Goal: Task Accomplishment & Management: Complete application form

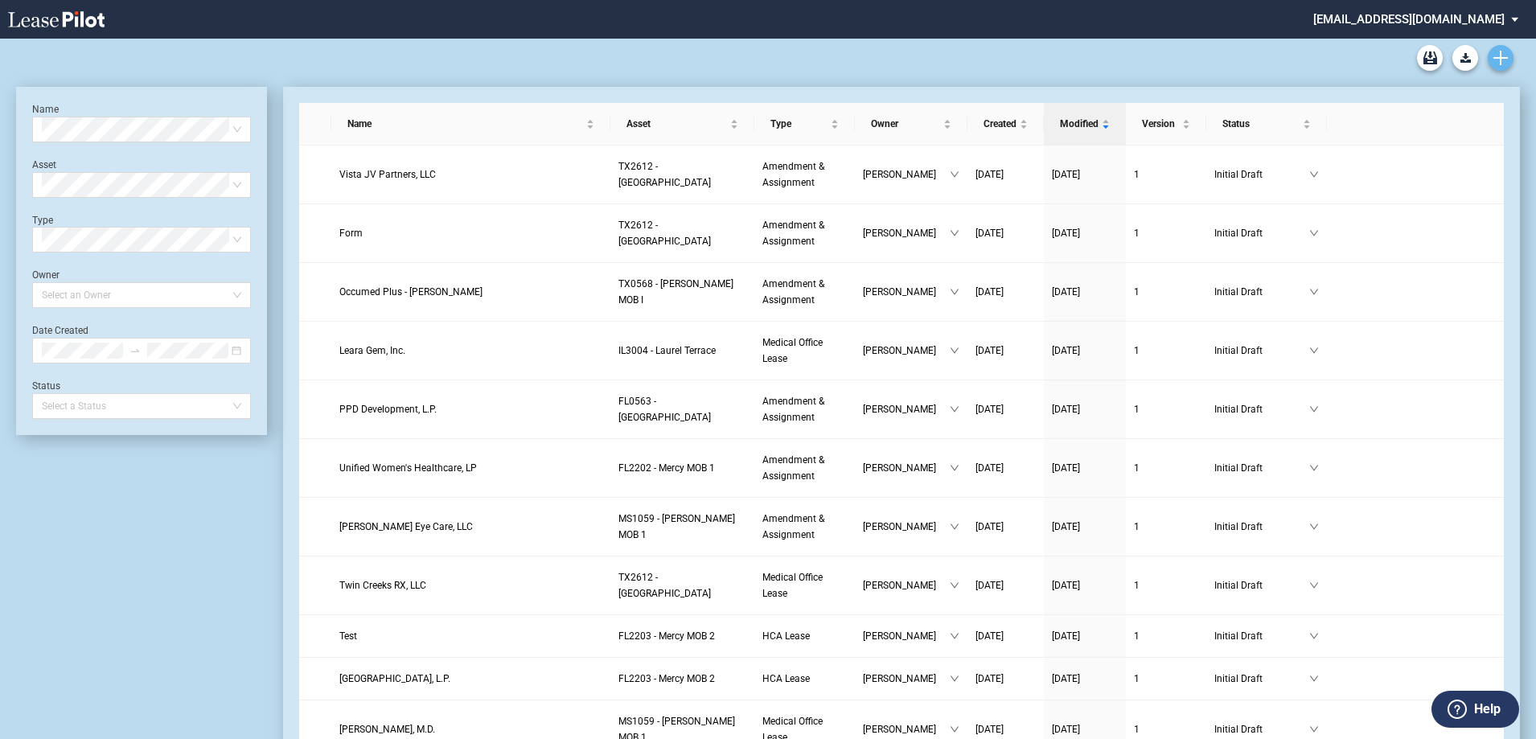
click at [1509, 55] on link "Create new document" at bounding box center [1501, 58] width 26 height 26
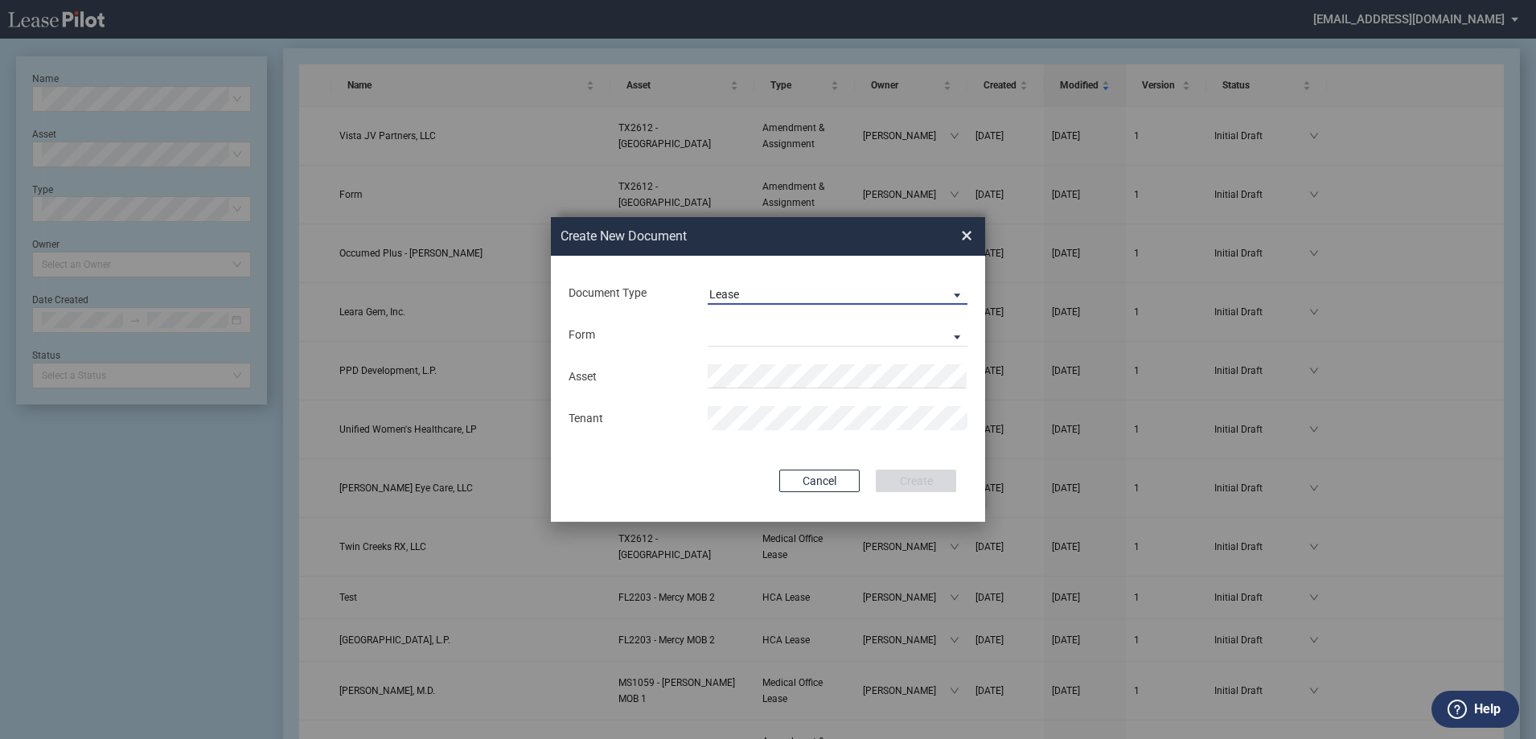
click at [796, 294] on span "Lease" at bounding box center [824, 295] width 231 height 16
click at [778, 292] on md-option "Lease" at bounding box center [840, 294] width 286 height 39
click at [739, 347] on md-select "Medical Office Lease Scottsdale Lease Louisville Lease 1370 Medical Place Lease…" at bounding box center [838, 335] width 260 height 24
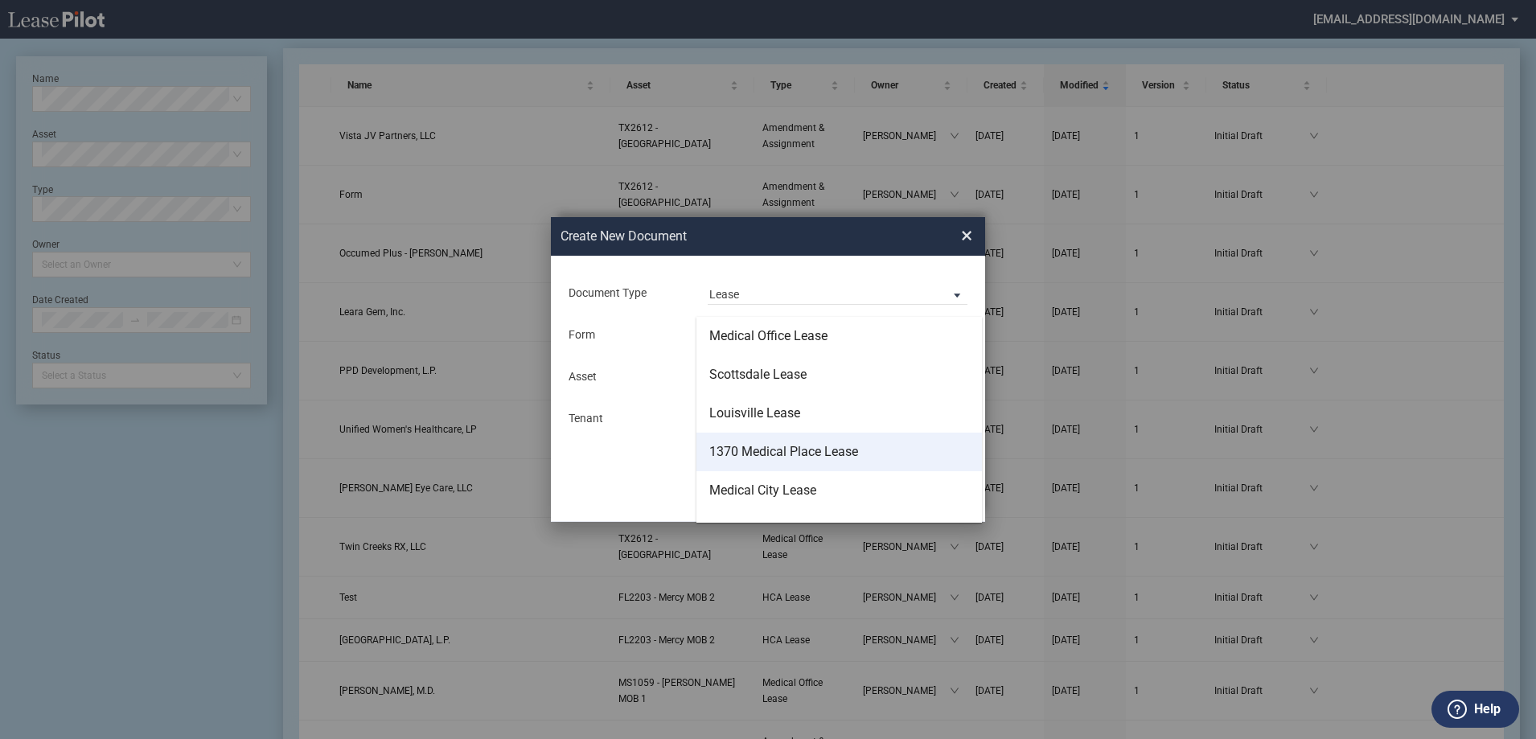
scroll to position [103, 0]
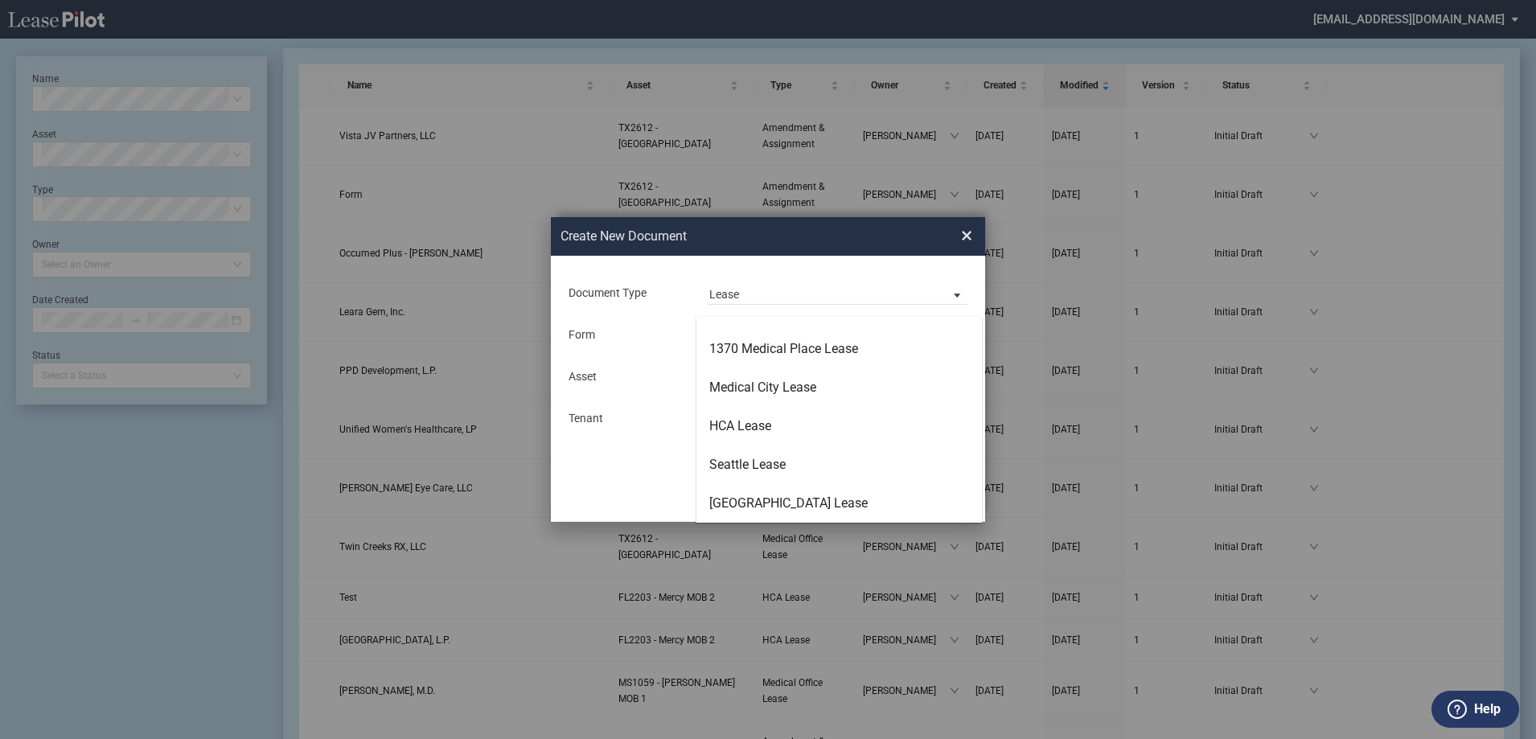
click at [582, 478] on md-backdrop at bounding box center [768, 389] width 1536 height 778
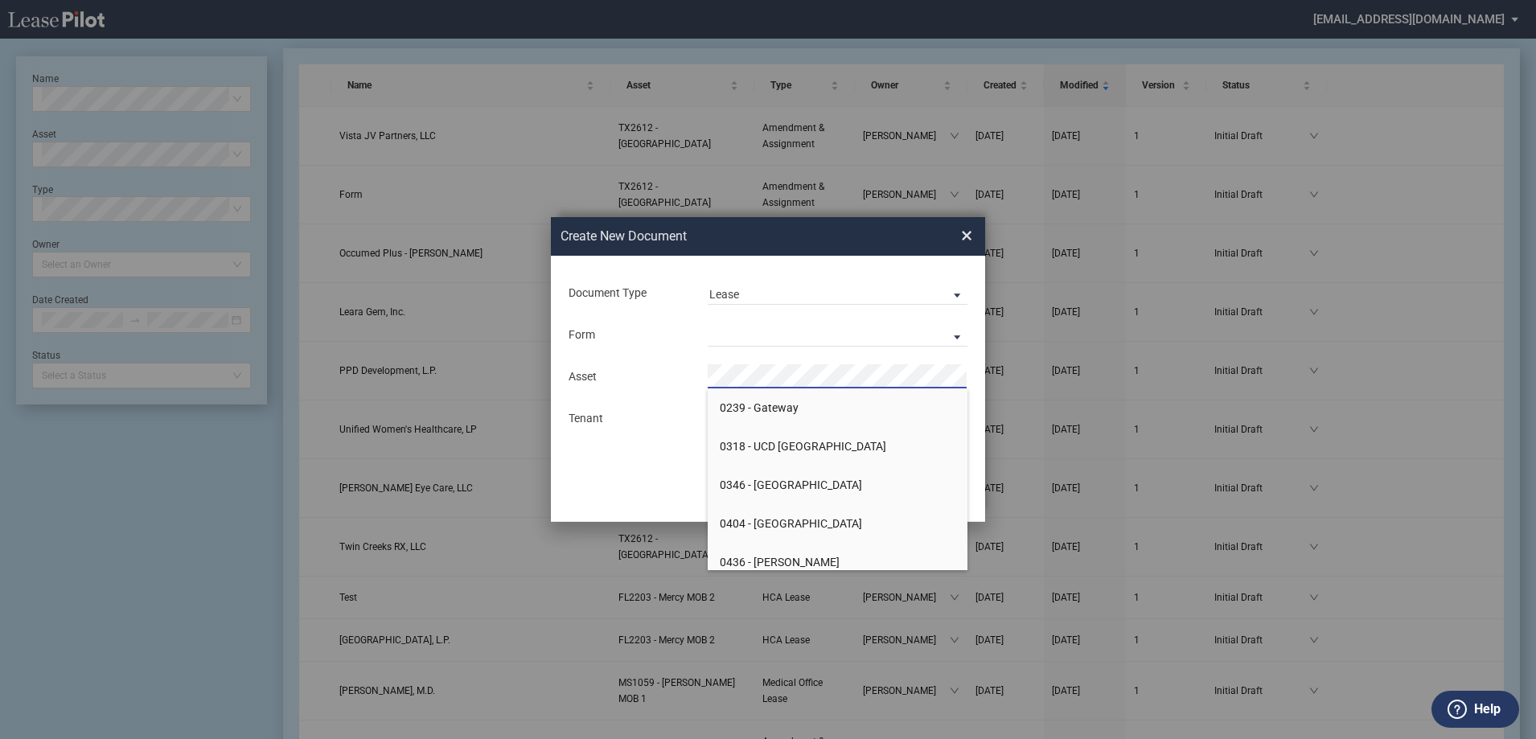
click at [967, 236] on span "×" at bounding box center [966, 236] width 11 height 26
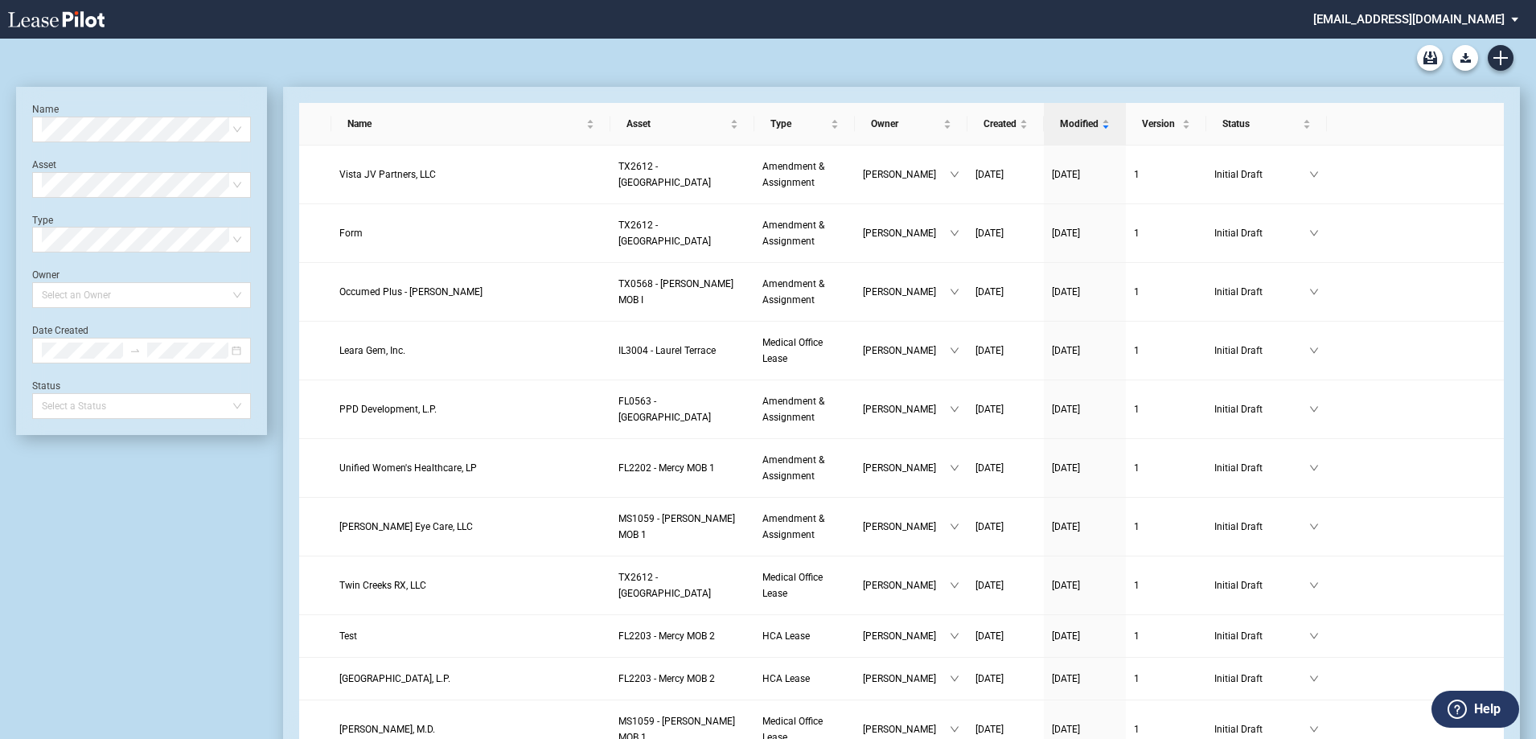
scroll to position [39, 0]
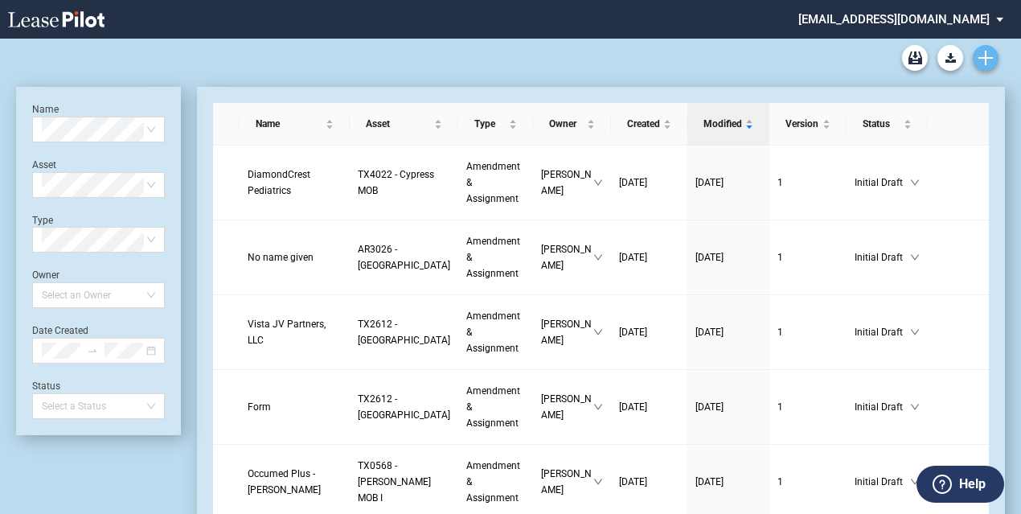
click at [989, 57] on use "Create new document" at bounding box center [986, 58] width 14 height 14
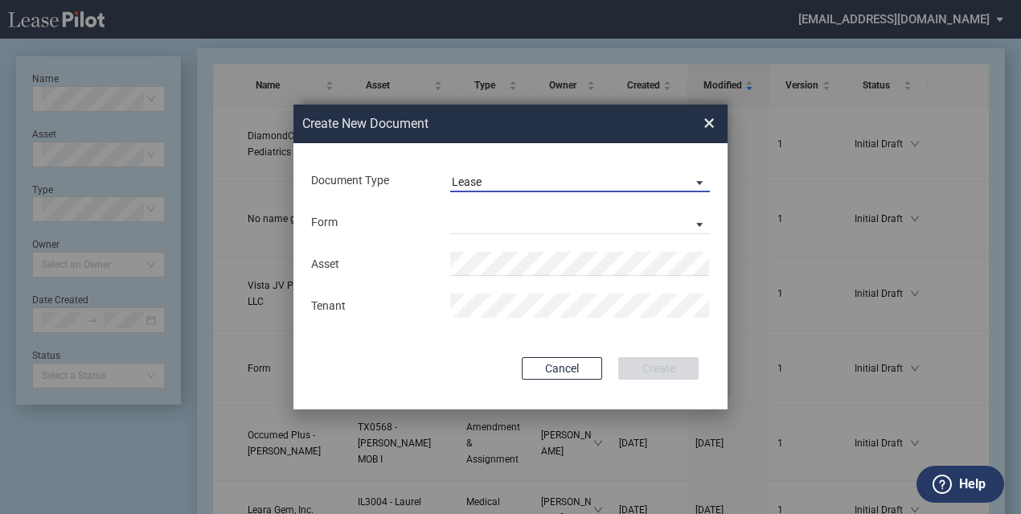
click at [489, 178] on span "Lease" at bounding box center [567, 183] width 231 height 16
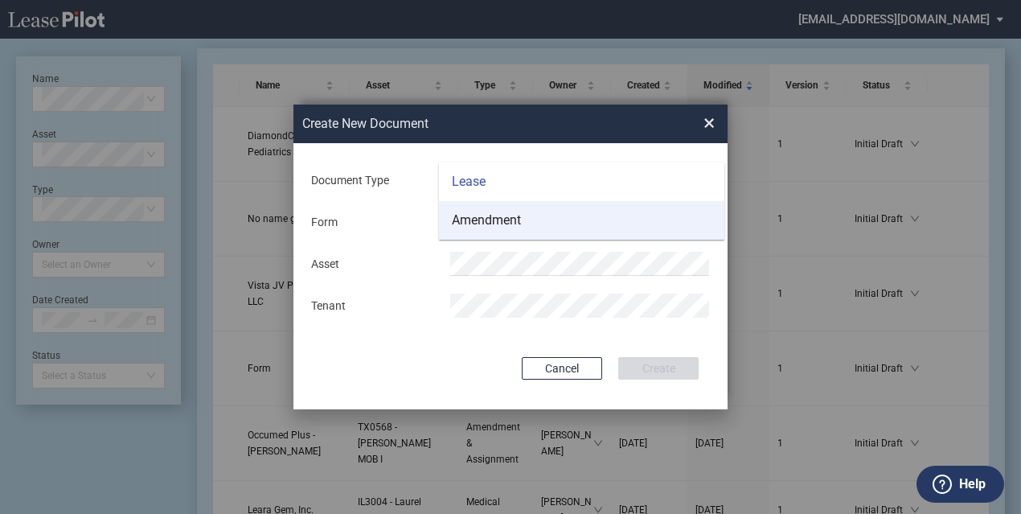
click at [505, 227] on div "Amendment" at bounding box center [486, 221] width 69 height 18
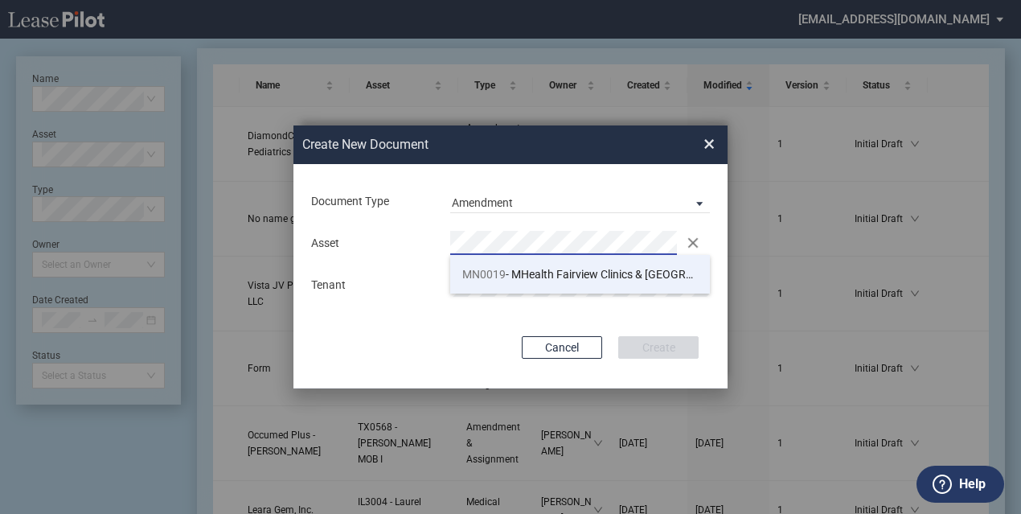
click at [526, 276] on span "MN0019 - MHealth Fairview Clinics & Specialty Center - Maplewood" at bounding box center [666, 274] width 408 height 13
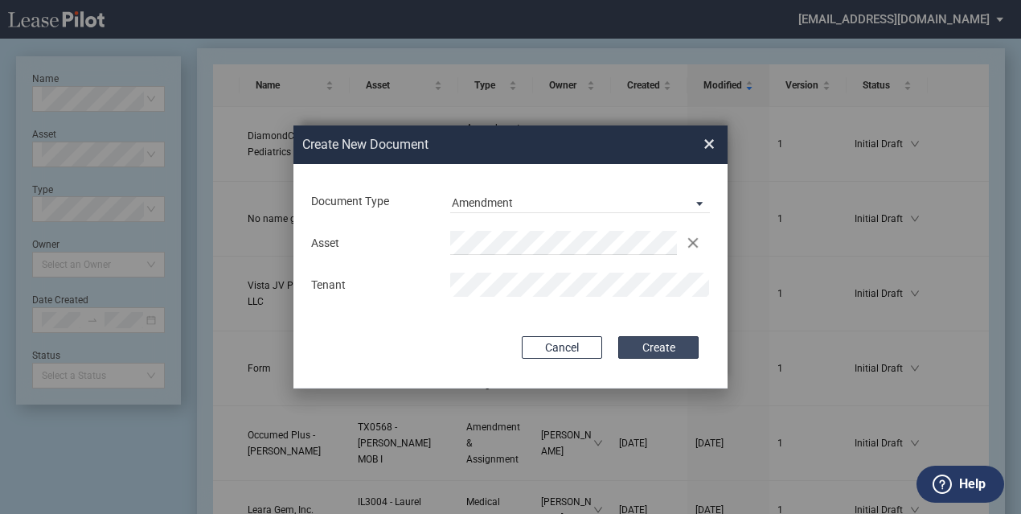
click at [660, 343] on button "Create" at bounding box center [659, 347] width 80 height 23
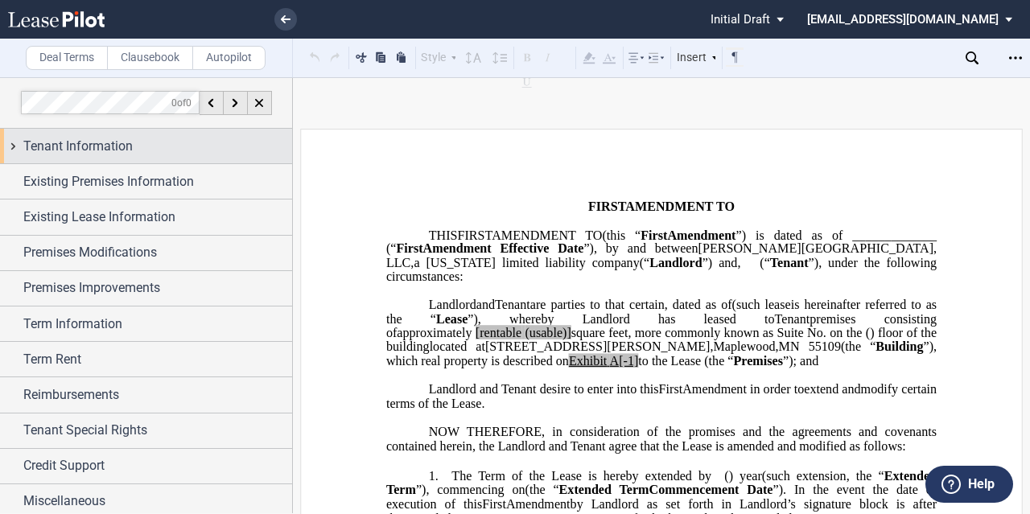
click at [172, 149] on div "Tenant Information" at bounding box center [157, 146] width 269 height 19
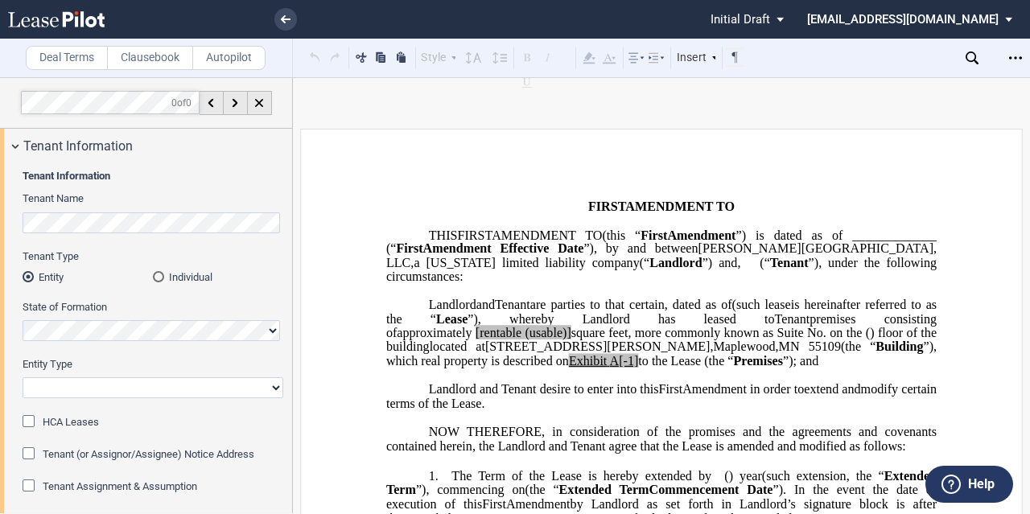
scroll to position [140, 0]
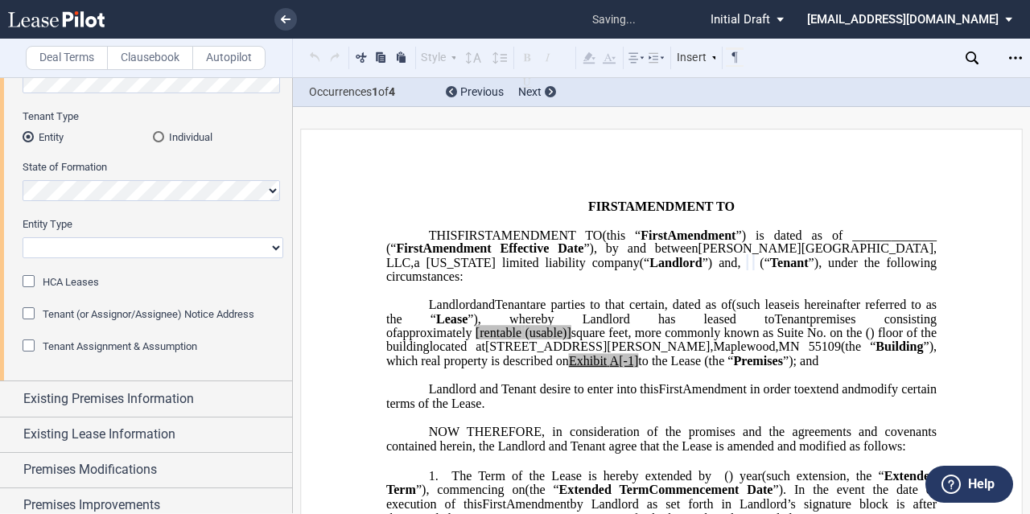
click at [117, 250] on select "Corporation Limited Liability Company General Partnership Limited Partnership O…" at bounding box center [153, 247] width 261 height 21
click at [23, 237] on select "Corporation Limited Liability Company General Partnership Limited Partnership O…" at bounding box center [153, 247] width 261 height 21
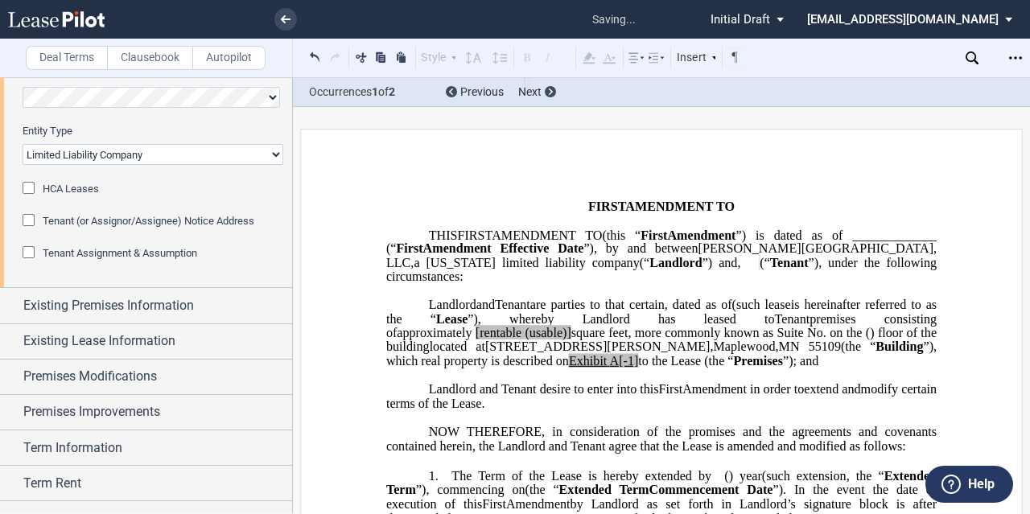
click at [98, 154] on select "Corporation Limited Liability Company General Partnership Limited Partnership O…" at bounding box center [153, 154] width 261 height 21
select select "corporation"
click at [23, 144] on select "Corporation Limited Liability Company General Partnership Limited Partnership O…" at bounding box center [153, 154] width 261 height 21
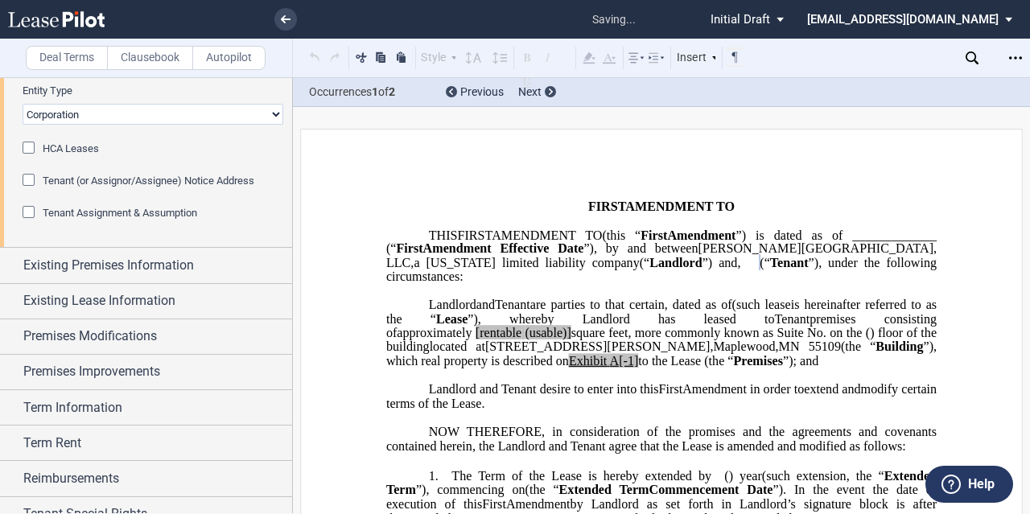
click at [123, 219] on span "Tenant Assignment & Assumption" at bounding box center [120, 213] width 154 height 12
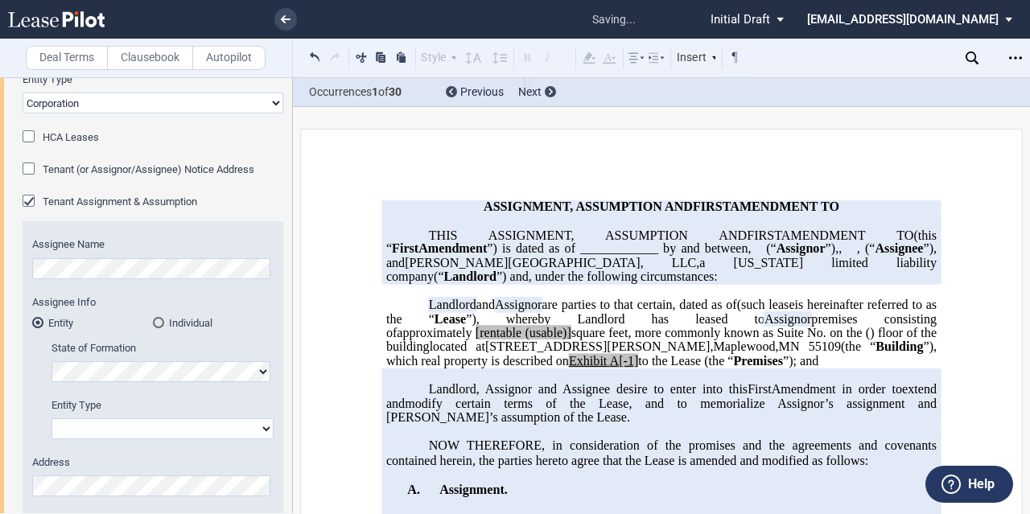
scroll to position [295, 0]
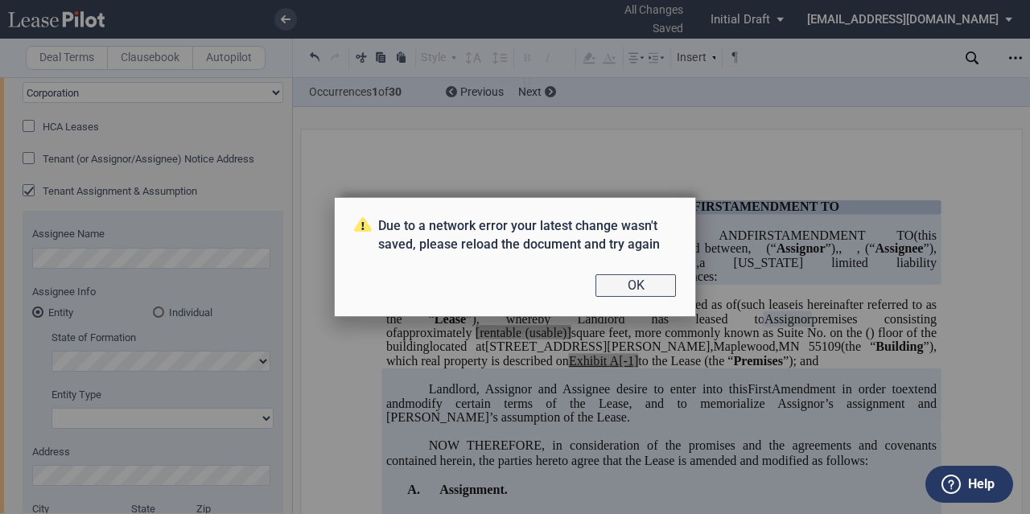
click at [626, 288] on button "OK" at bounding box center [635, 285] width 80 height 23
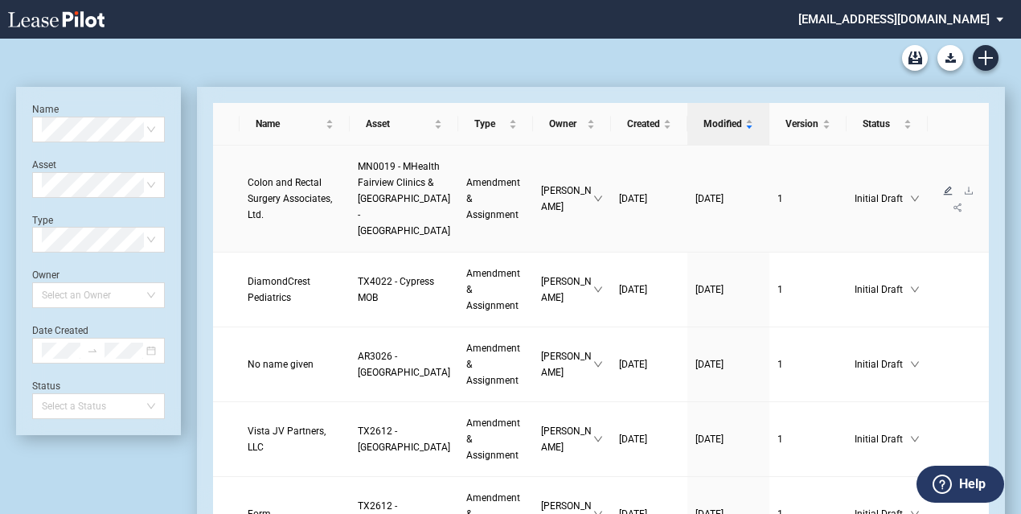
click at [943, 195] on icon "edit" at bounding box center [948, 191] width 10 height 10
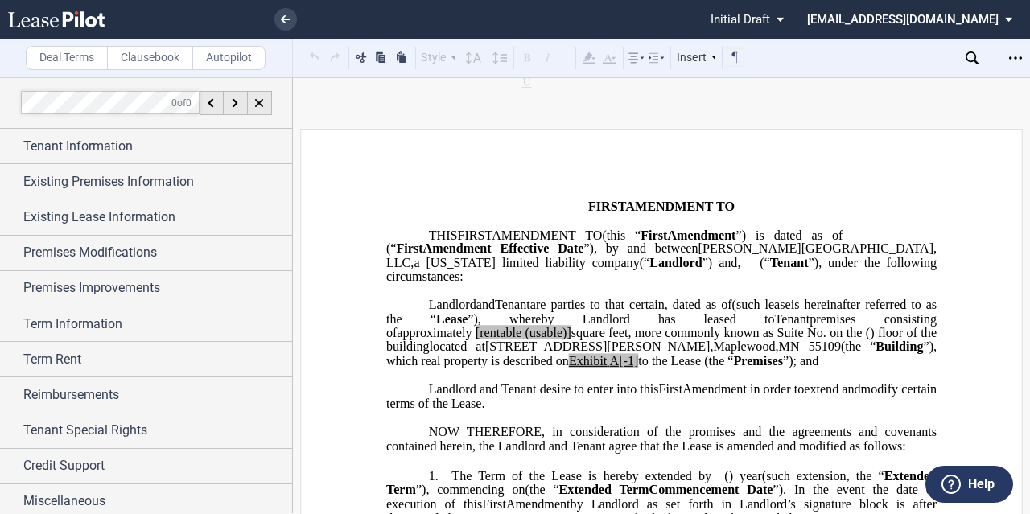
click at [264, 127] on div "0 of 0" at bounding box center [146, 102] width 293 height 51
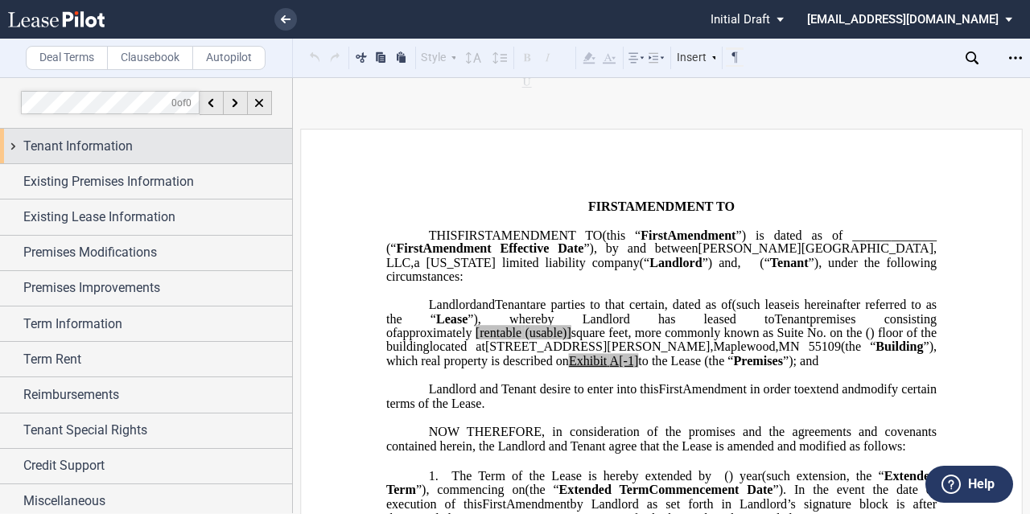
click at [253, 138] on div "Tenant Information" at bounding box center [157, 146] width 269 height 19
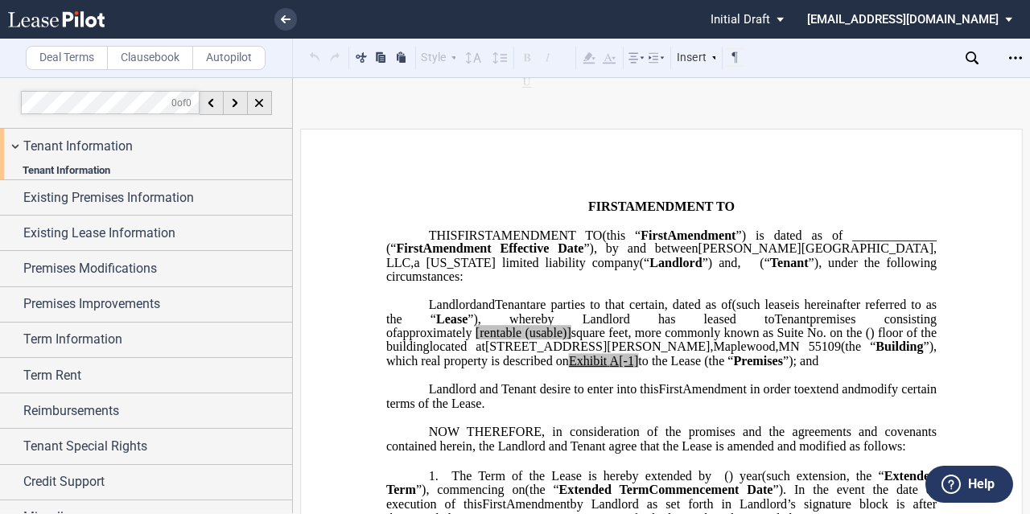
click at [134, 377] on select "Corporation Limited Liability Company General Partnership Limited Partnership O…" at bounding box center [153, 382] width 261 height 21
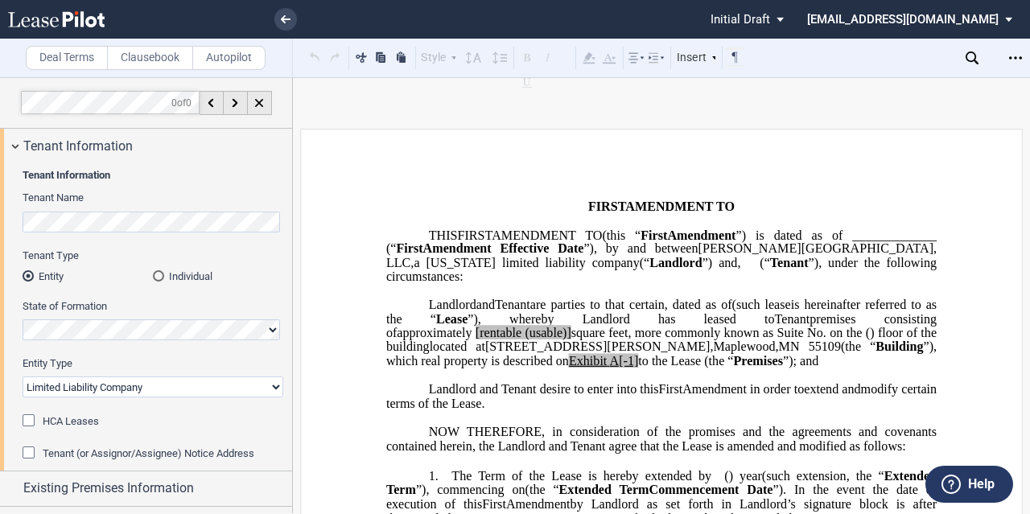
click at [130, 376] on select "Corporation Limited Liability Company General Partnership Limited Partnership O…" at bounding box center [153, 386] width 261 height 21
click at [124, 377] on select "Corporation Limited Liability Company General Partnership Limited Partnership O…" at bounding box center [153, 387] width 261 height 21
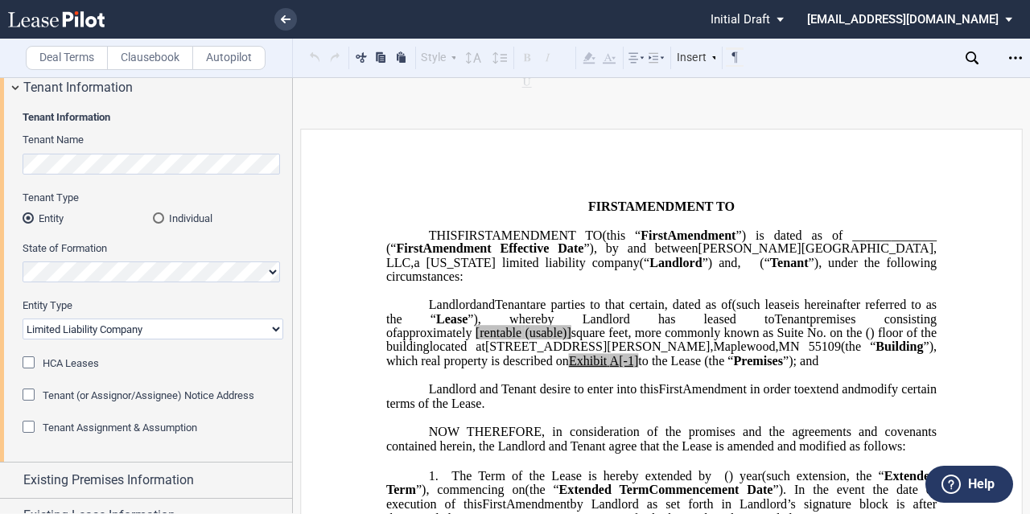
scroll to position [108, 0]
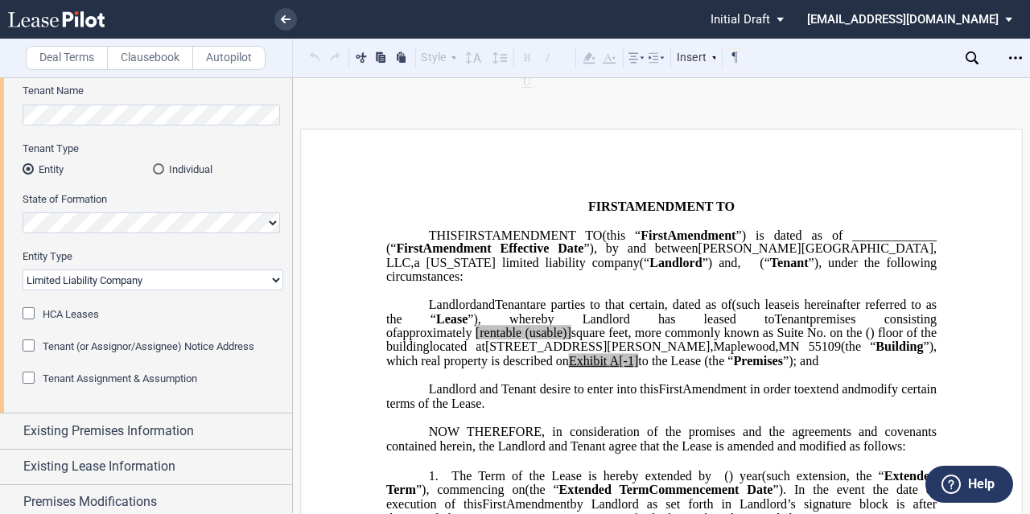
click at [164, 284] on select "Corporation Limited Liability Company General Partnership Limited Partnership O…" at bounding box center [153, 279] width 261 height 21
select select "corporation"
click at [23, 269] on select "Corporation Limited Liability Company General Partnership Limited Partnership O…" at bounding box center [153, 279] width 261 height 21
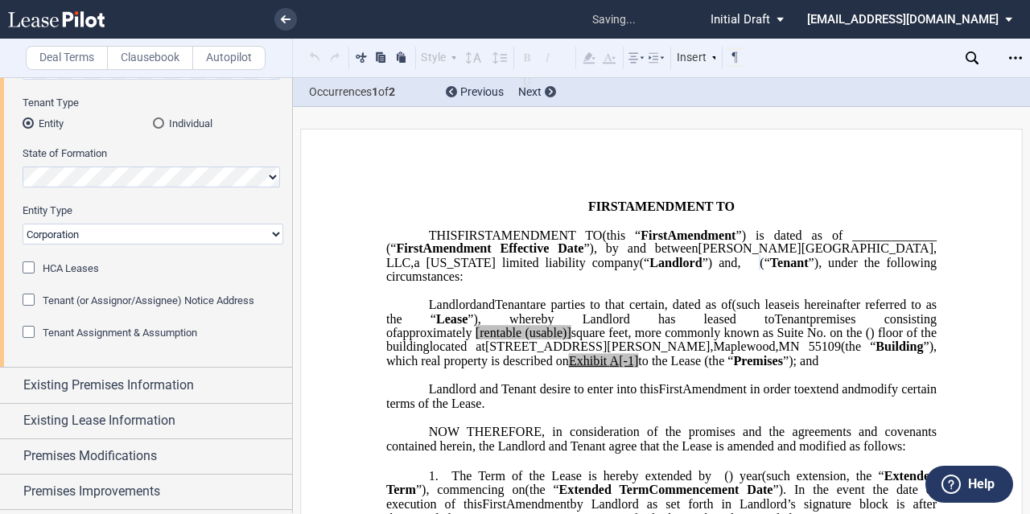
scroll to position [182, 0]
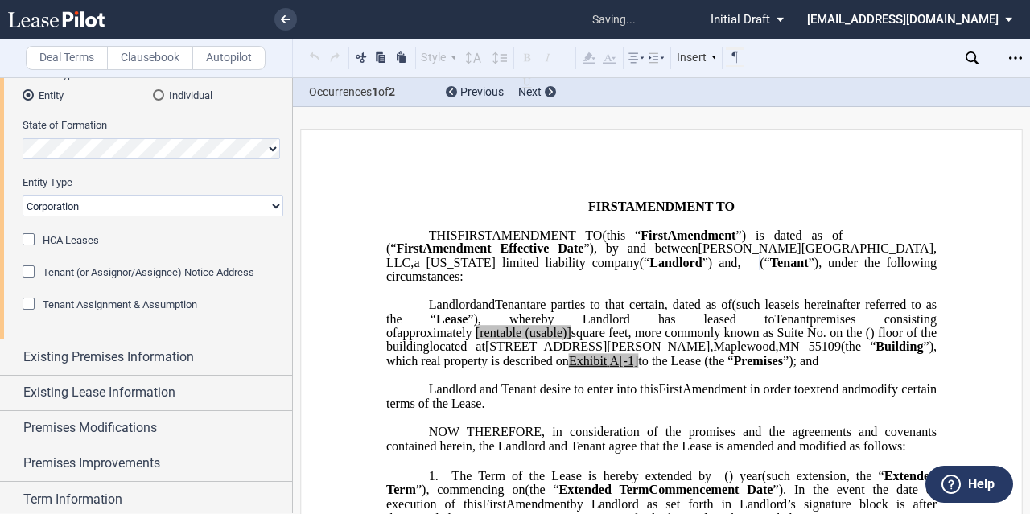
click at [81, 309] on span "Tenant Assignment & Assumption" at bounding box center [120, 304] width 154 height 12
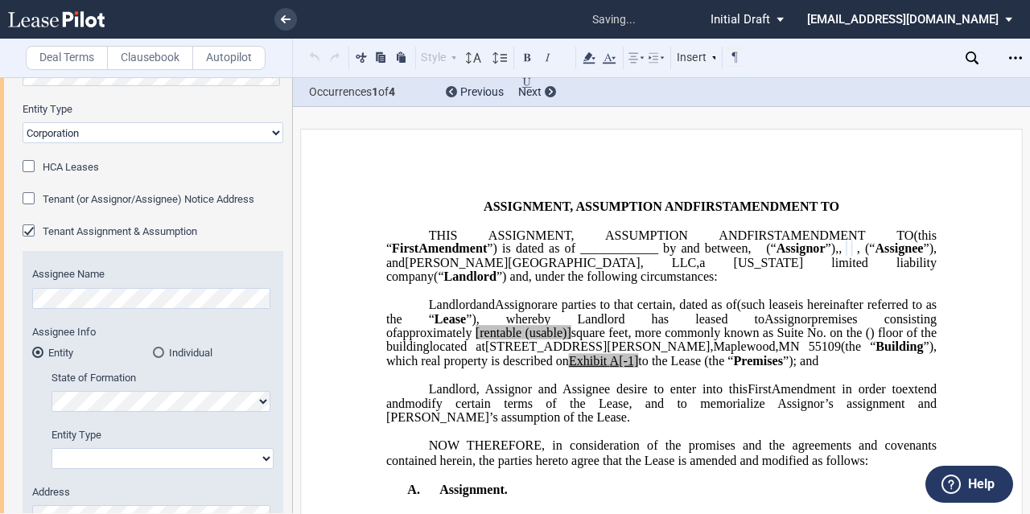
scroll to position [495, 0]
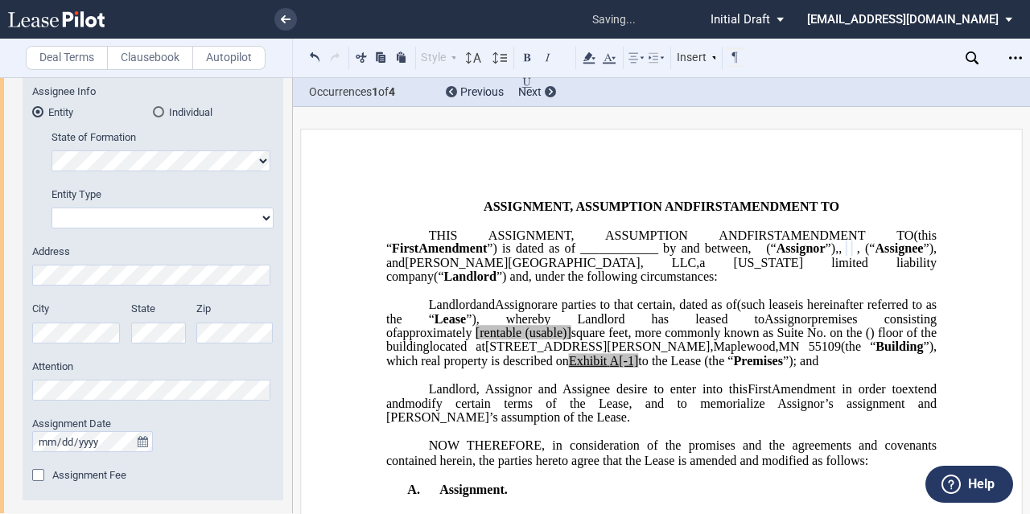
click at [117, 218] on select "Corporation Limited Liability Company General Partnership Limited Partnership O…" at bounding box center [162, 218] width 222 height 21
select select "limited liability company"
click at [51, 208] on select "Corporation Limited Liability Company General Partnership Limited Partnership O…" at bounding box center [162, 218] width 222 height 21
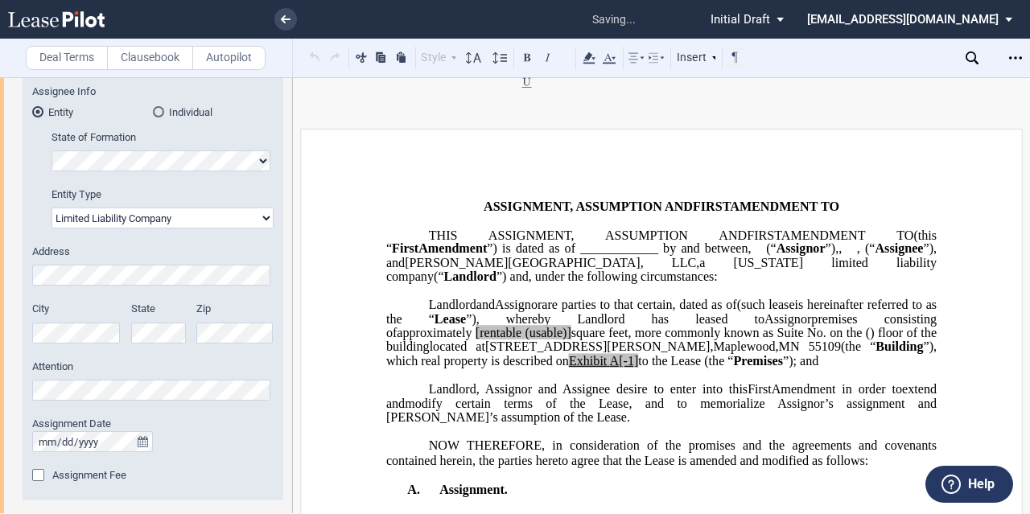
click at [83, 317] on div "City" at bounding box center [76, 322] width 89 height 41
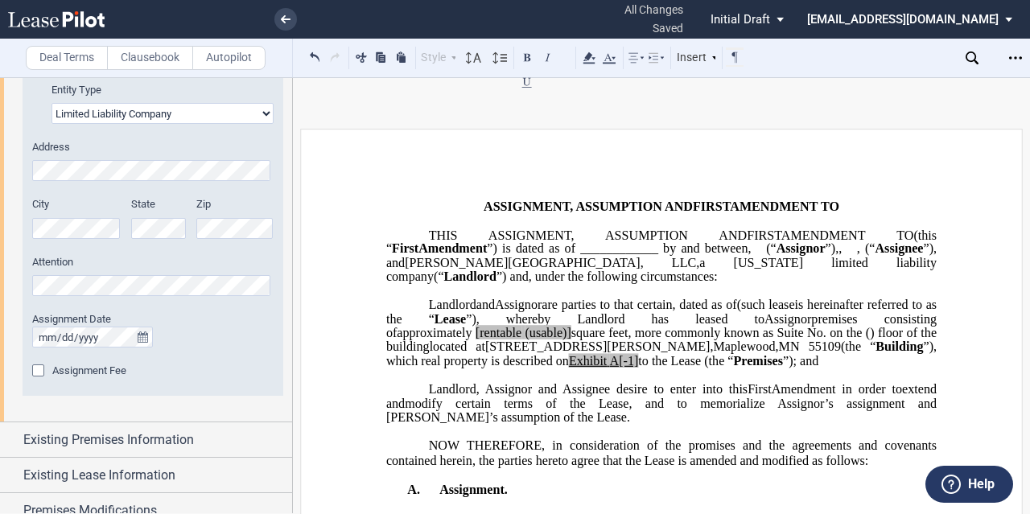
click at [157, 330] on div at bounding box center [152, 337] width 241 height 21
click at [144, 339] on icon "true" at bounding box center [143, 336] width 10 height 11
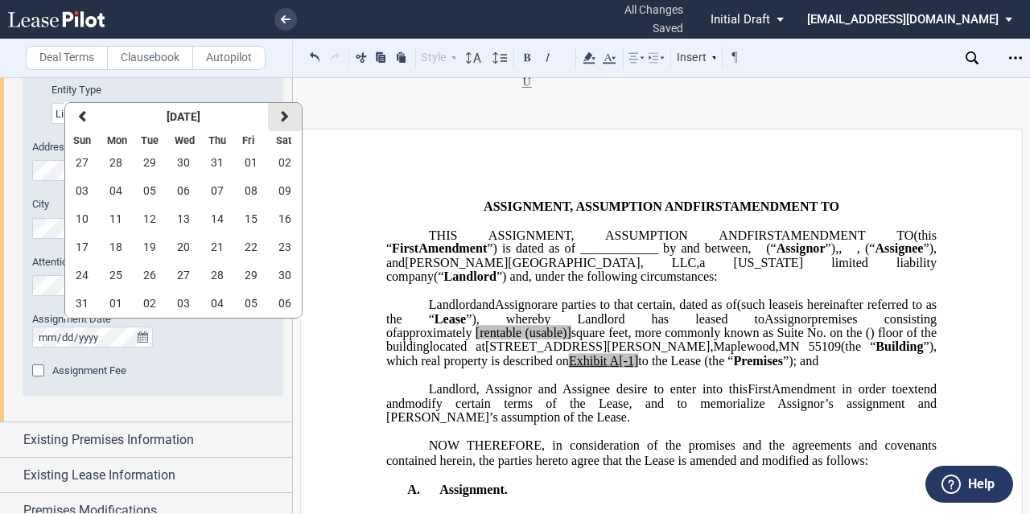
click at [294, 117] on button "next" at bounding box center [285, 117] width 34 height 28
click at [189, 168] on button "01" at bounding box center [183, 163] width 34 height 28
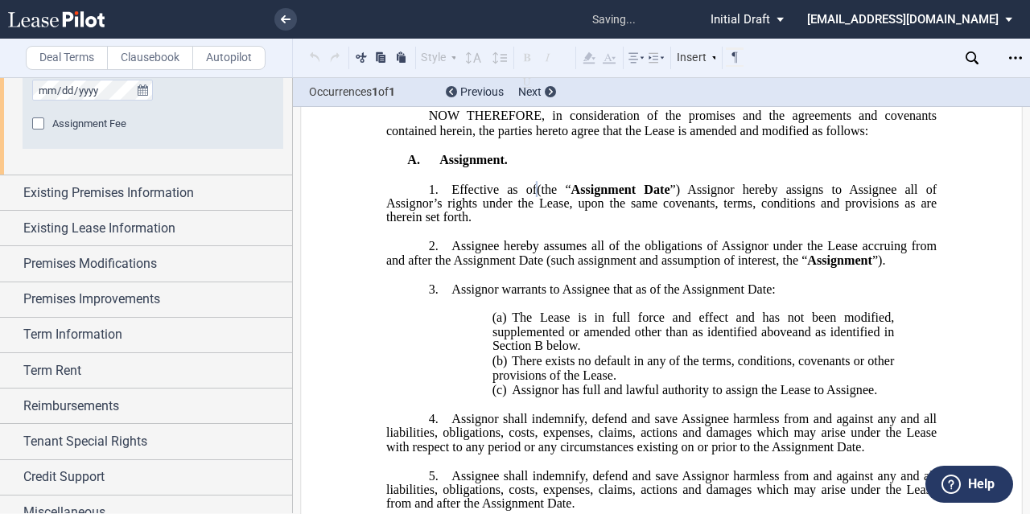
scroll to position [848, 0]
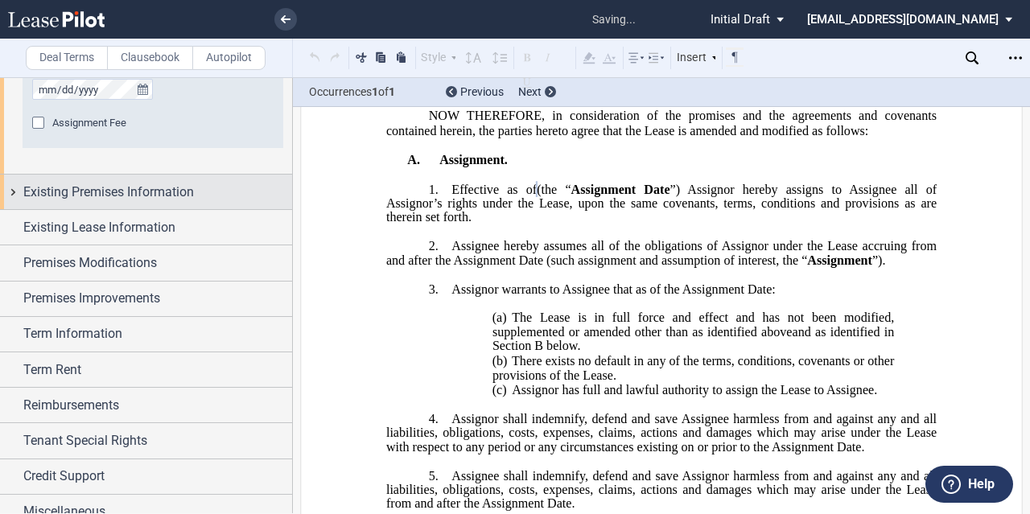
click at [124, 195] on span "Existing Premises Information" at bounding box center [108, 192] width 171 height 19
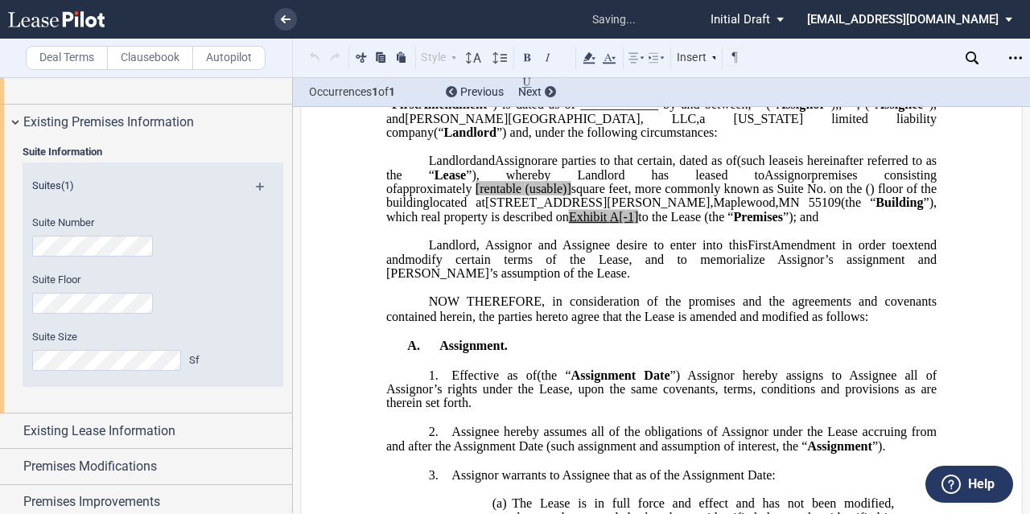
scroll to position [144, 0]
drag, startPoint x: 738, startPoint y: 231, endPoint x: 861, endPoint y: 292, distance: 138.1
click at [521, 196] on span "[rentable" at bounding box center [498, 189] width 46 height 14
drag, startPoint x: 832, startPoint y: 233, endPoint x: 793, endPoint y: 236, distance: 39.5
click at [793, 210] on span "approximately ﻿ ﻿ rentable (usable)] square feet, more commonly known as Suite …" at bounding box center [662, 196] width 553 height 28
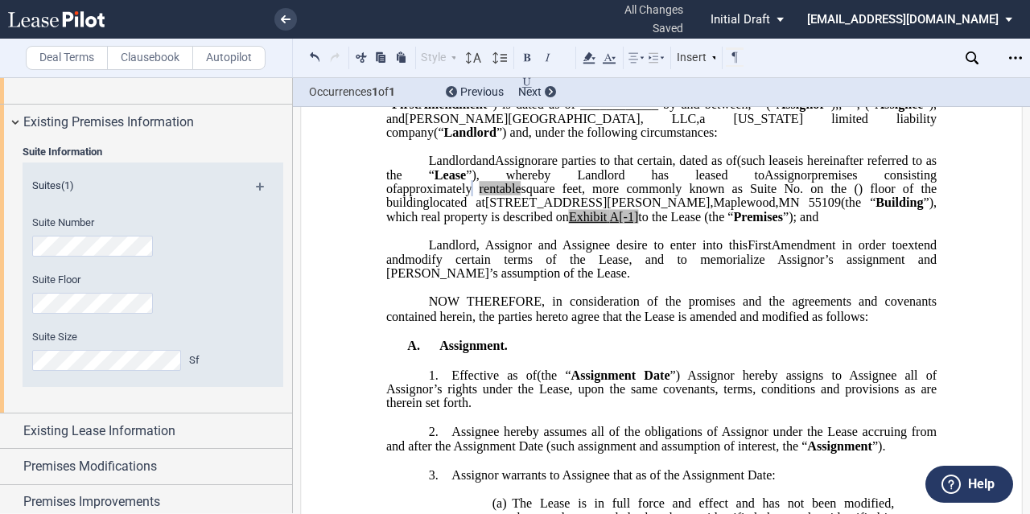
scroll to position [920, 0]
drag, startPoint x: 520, startPoint y: 247, endPoint x: 671, endPoint y: 244, distance: 151.2
click at [671, 210] on span "approximately ﻿ ﻿ rentable square feet, more commonly known as Suite No. ﻿ ﻿ on…" at bounding box center [662, 196] width 553 height 28
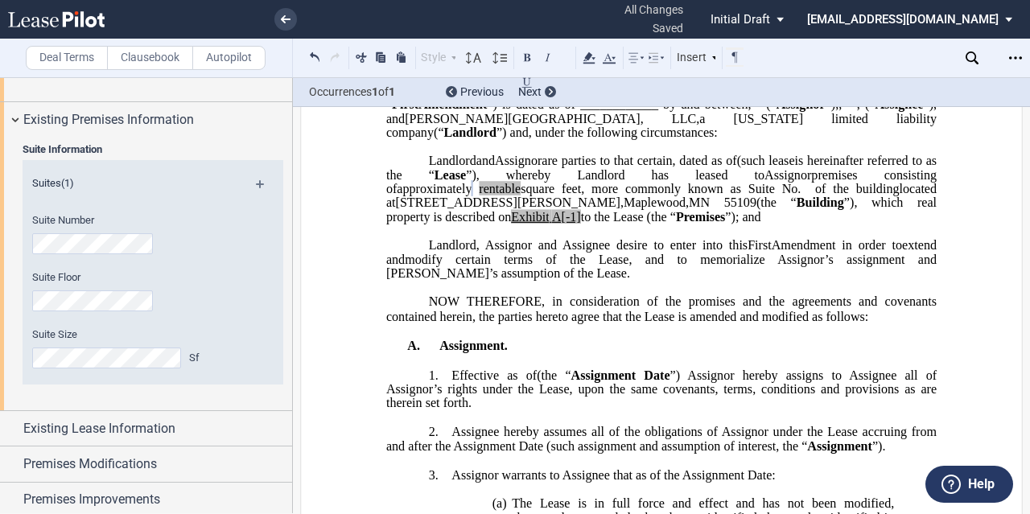
click at [815, 196] on span "of the building" at bounding box center [857, 189] width 84 height 14
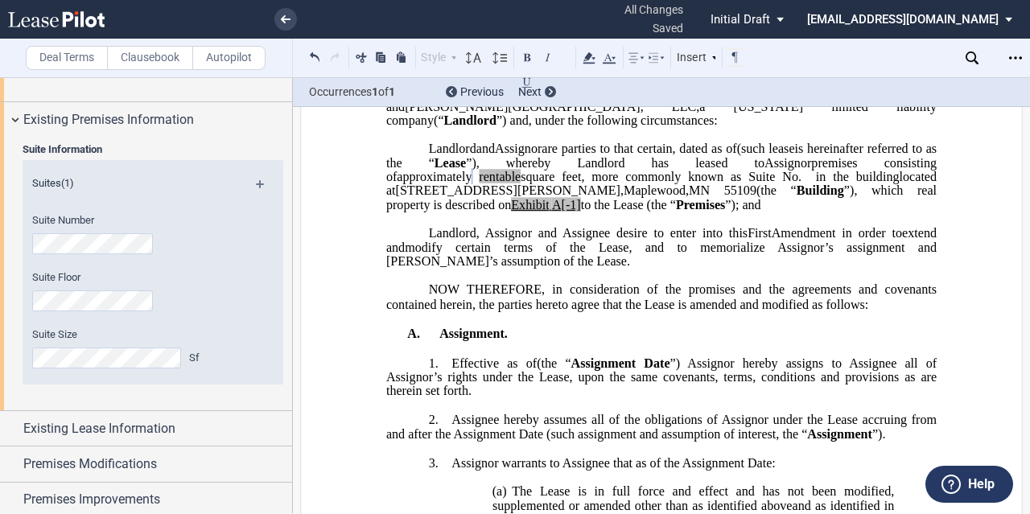
drag, startPoint x: 706, startPoint y: 249, endPoint x: 866, endPoint y: 232, distance: 160.9
click at [581, 212] on span "A[-1]" at bounding box center [566, 205] width 29 height 14
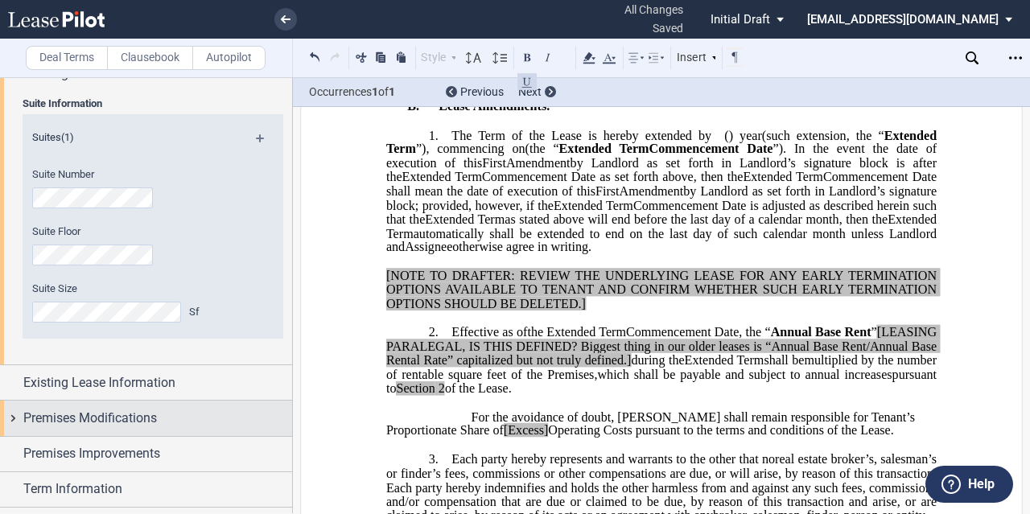
scroll to position [1101, 0]
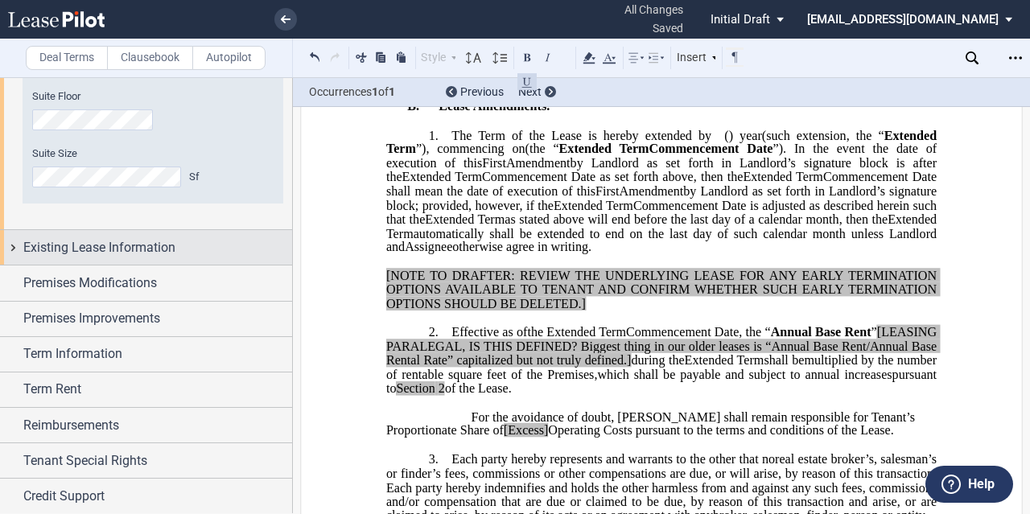
click at [140, 257] on div "Existing Lease Information" at bounding box center [146, 247] width 292 height 35
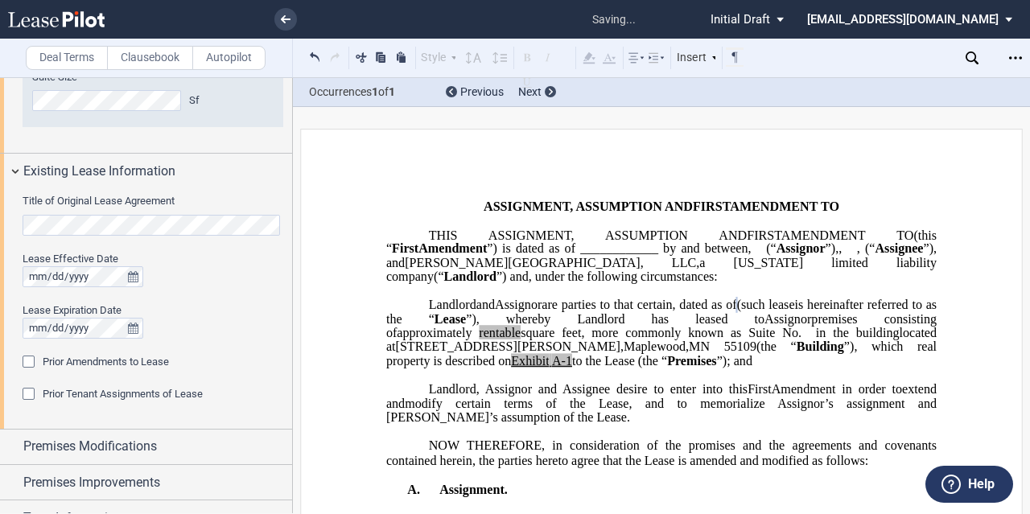
scroll to position [1182, 0]
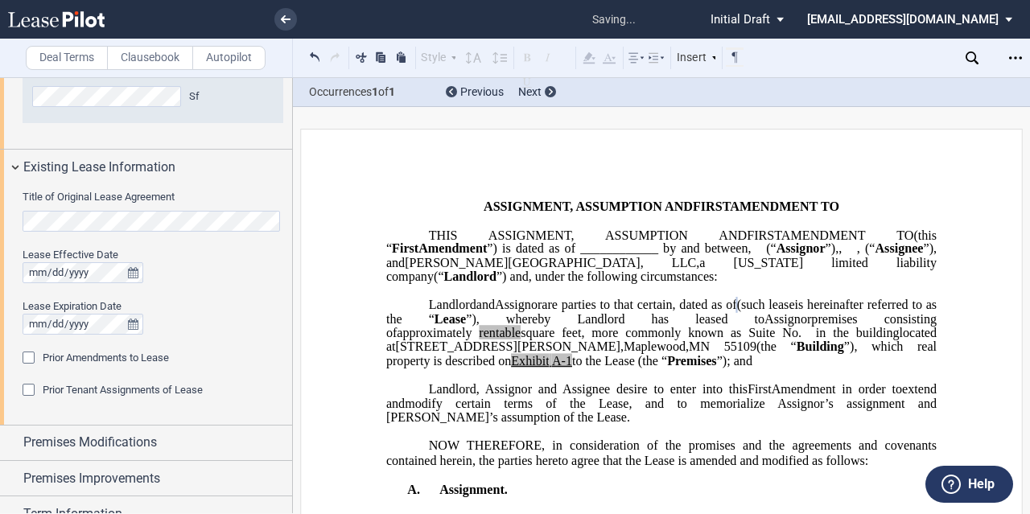
click at [71, 360] on span "Prior Amendments to Lease" at bounding box center [106, 357] width 126 height 12
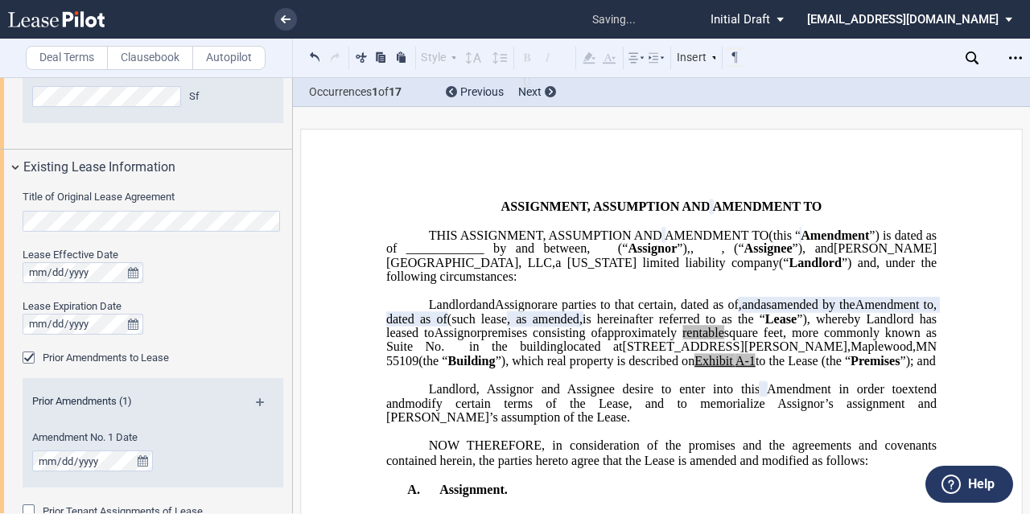
scroll to position [1289, 0]
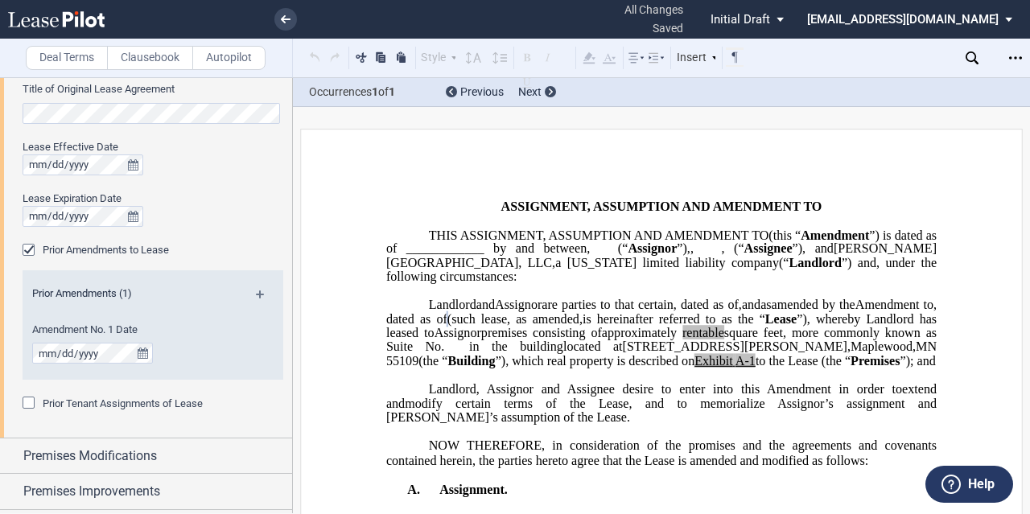
click at [257, 295] on md-icon at bounding box center [267, 299] width 22 height 19
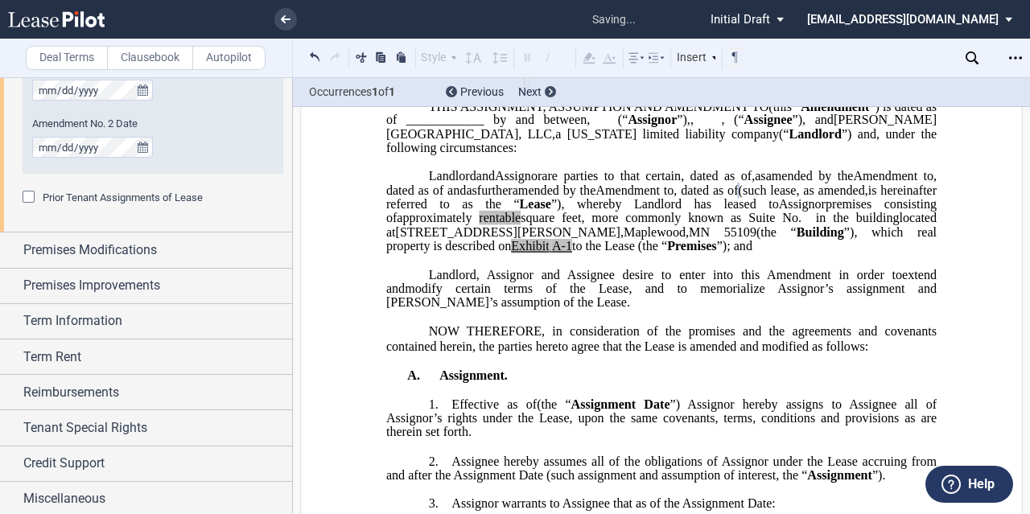
scroll to position [1552, 0]
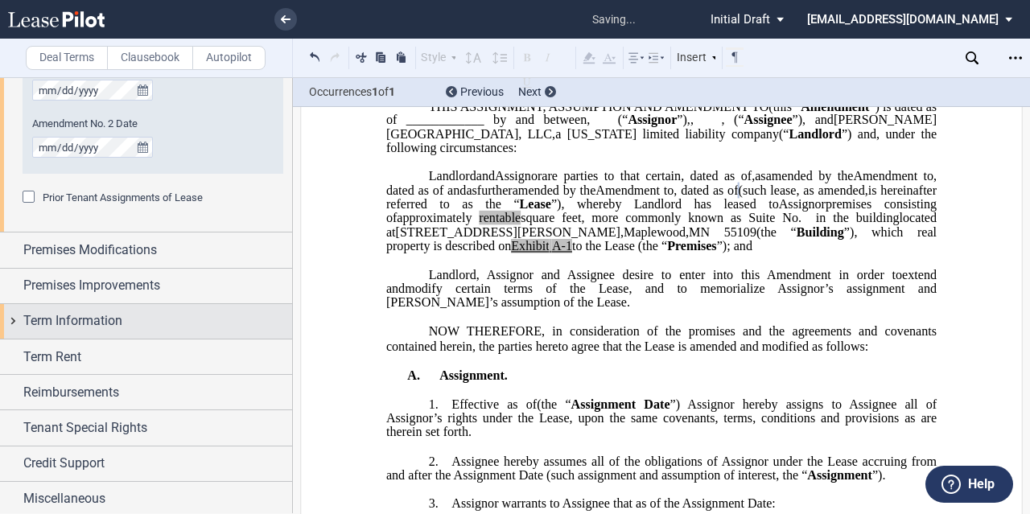
click at [134, 331] on div "Term Information" at bounding box center [146, 321] width 292 height 35
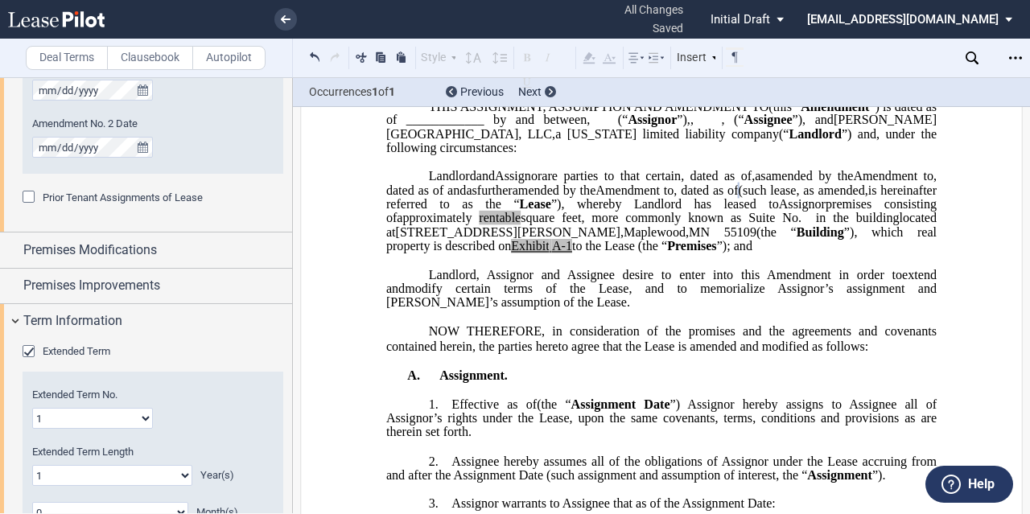
click at [72, 348] on span "Extended Term" at bounding box center [77, 351] width 68 height 12
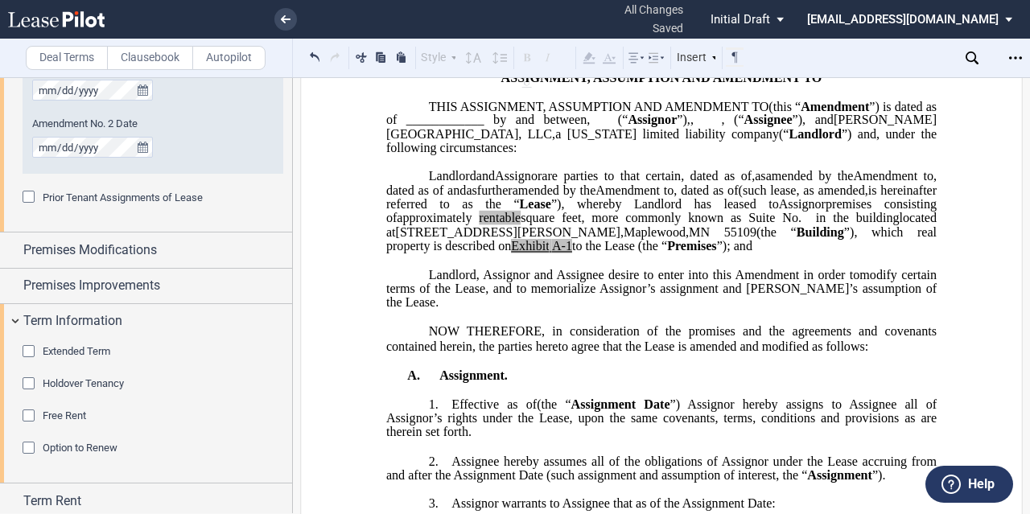
scroll to position [1697, 0]
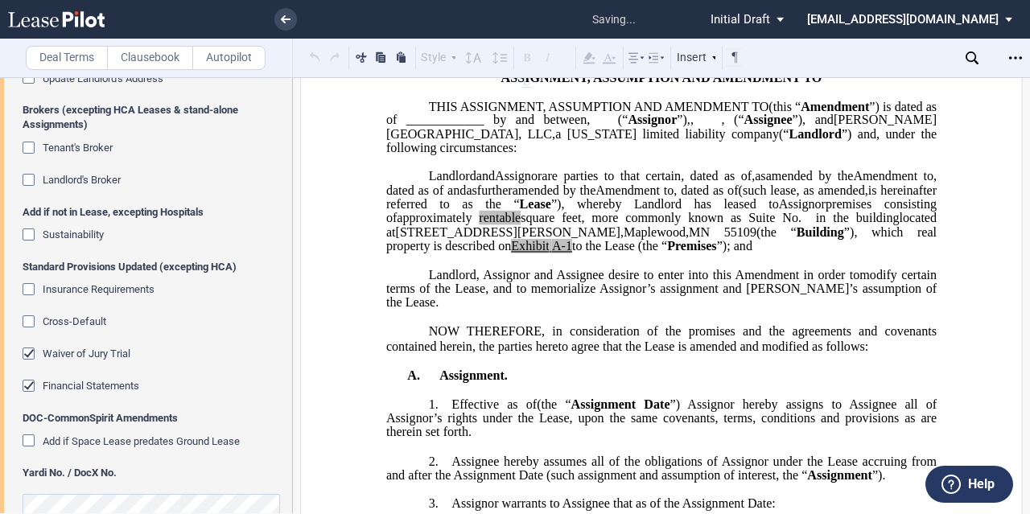
click at [63, 380] on span "Financial Statements" at bounding box center [91, 386] width 97 height 12
click at [61, 347] on span "Waiver of Jury Trial" at bounding box center [87, 353] width 88 height 12
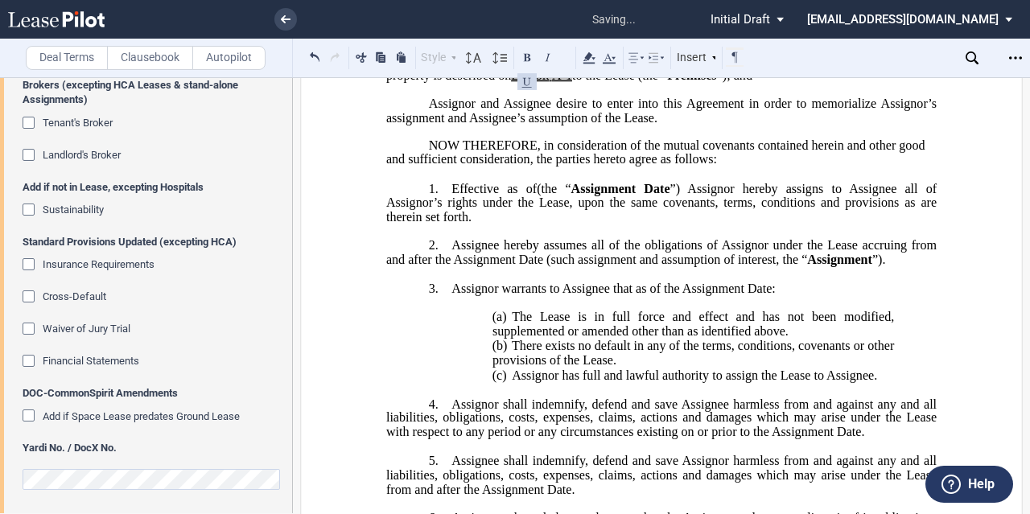
scroll to position [0, 0]
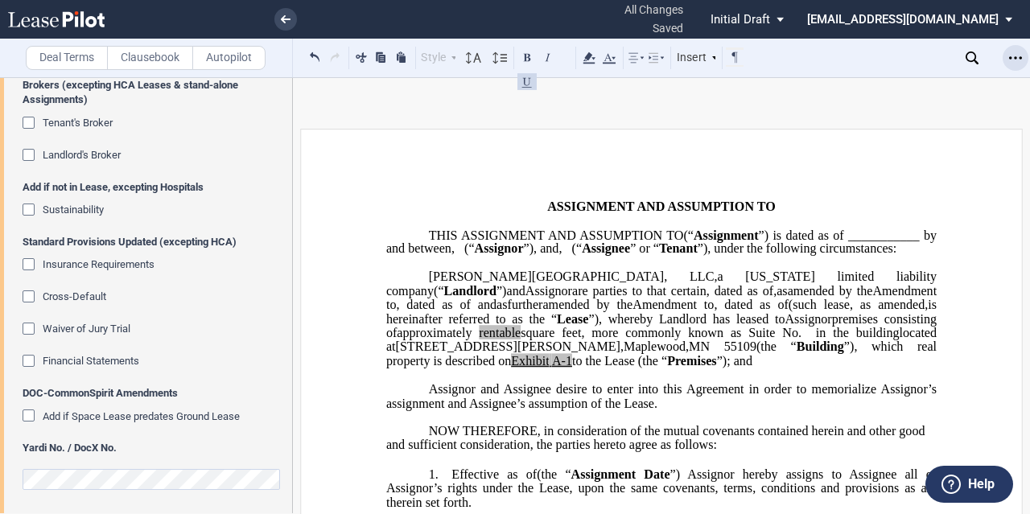
click at [1009, 62] on icon "Open Lease options menu" at bounding box center [1015, 57] width 13 height 13
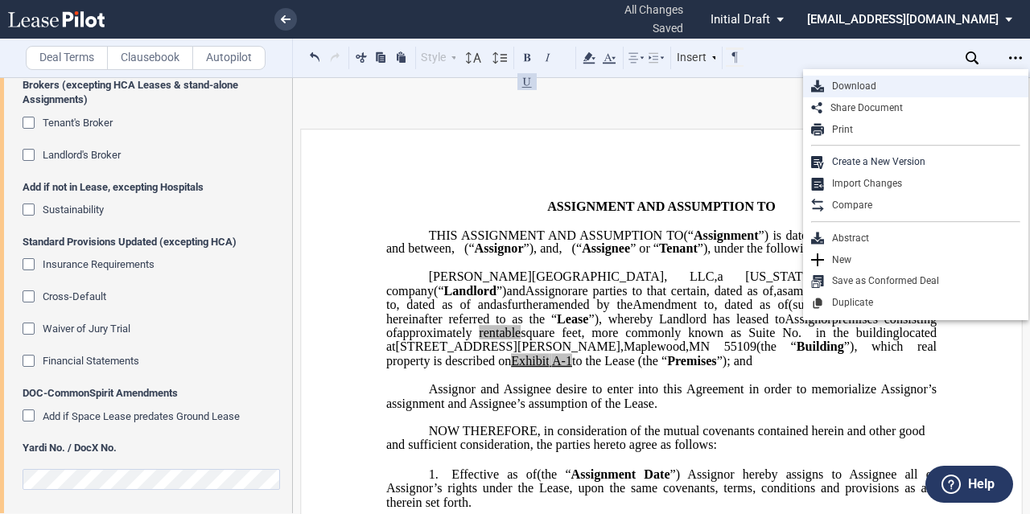
click at [880, 88] on div "Download" at bounding box center [922, 87] width 196 height 14
